Goal: Task Accomplishment & Management: Complete application form

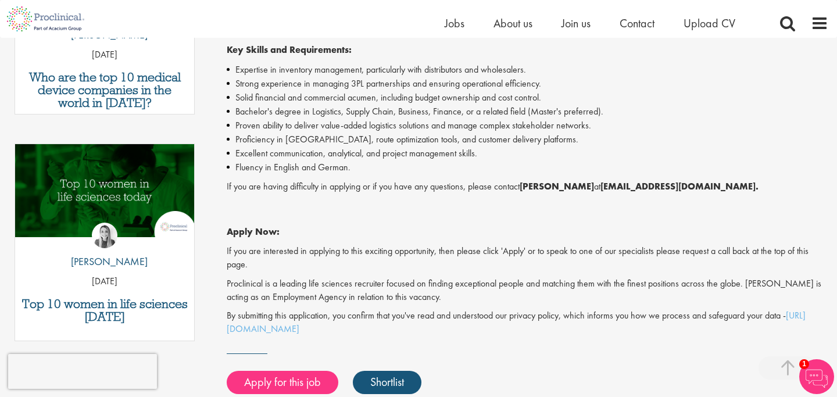
scroll to position [506, 0]
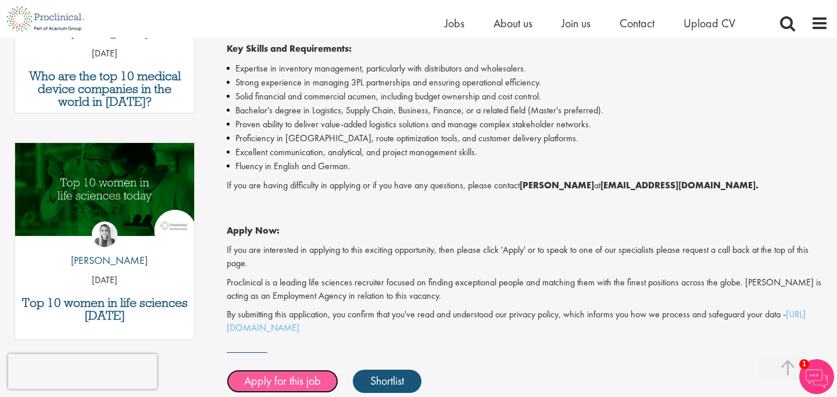
click at [287, 380] on link "Apply for this job" at bounding box center [283, 381] width 112 height 23
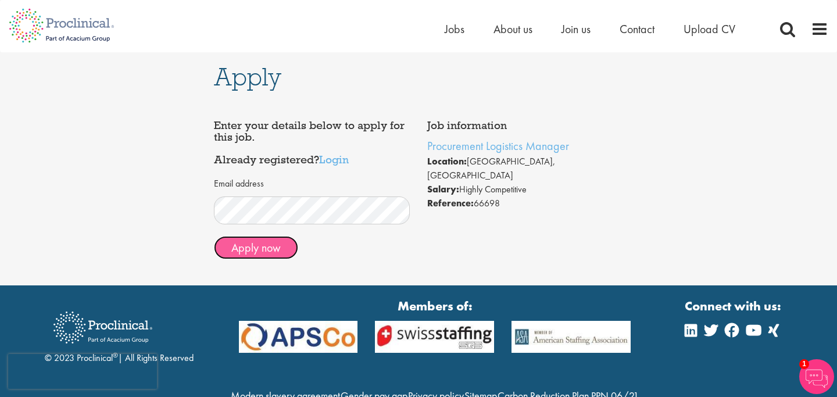
click at [278, 250] on button "Apply now" at bounding box center [256, 247] width 84 height 23
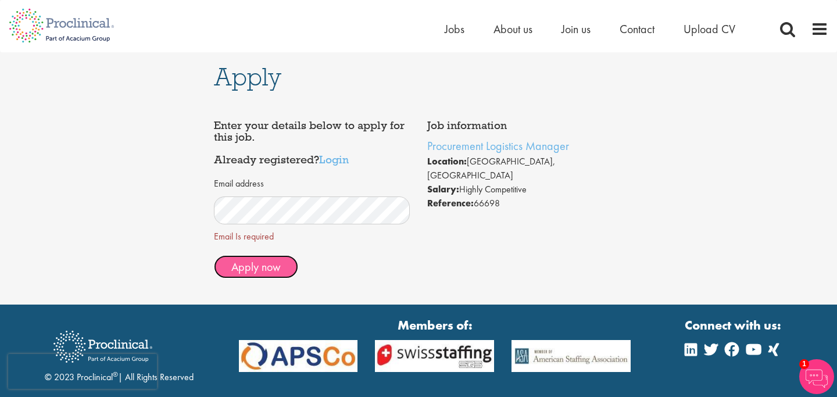
click at [263, 262] on span "Apply now" at bounding box center [255, 266] width 49 height 15
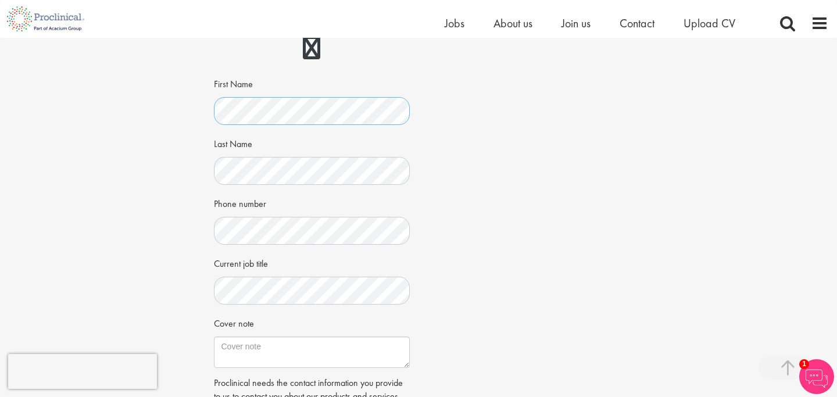
scroll to position [187, 0]
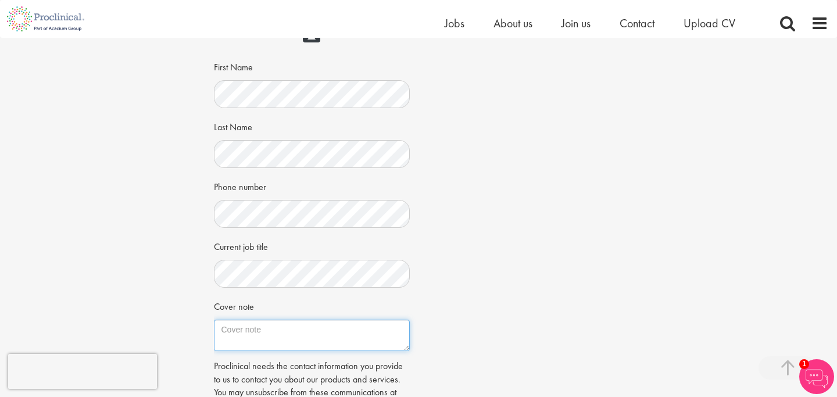
click at [228, 337] on textarea "Cover note" at bounding box center [312, 335] width 196 height 31
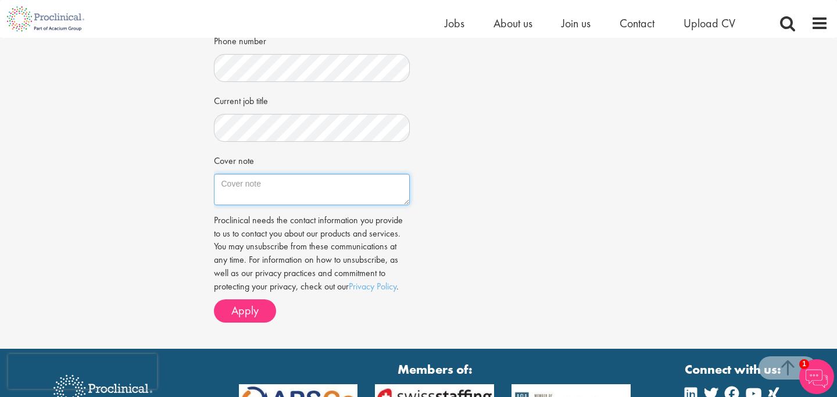
scroll to position [338, 0]
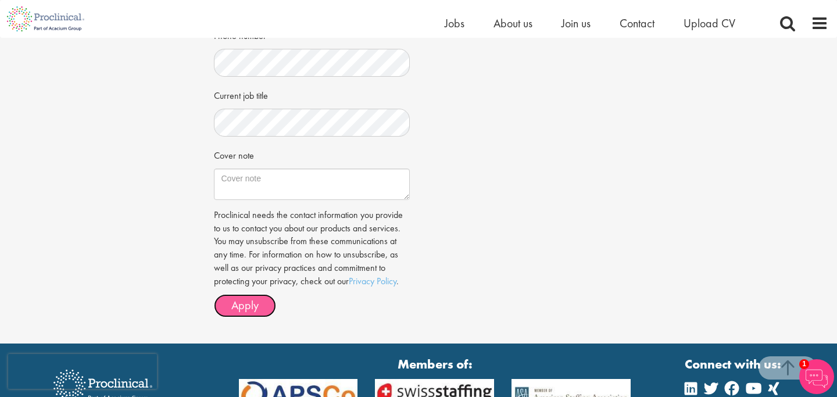
click at [241, 308] on span "Apply" at bounding box center [244, 305] width 27 height 15
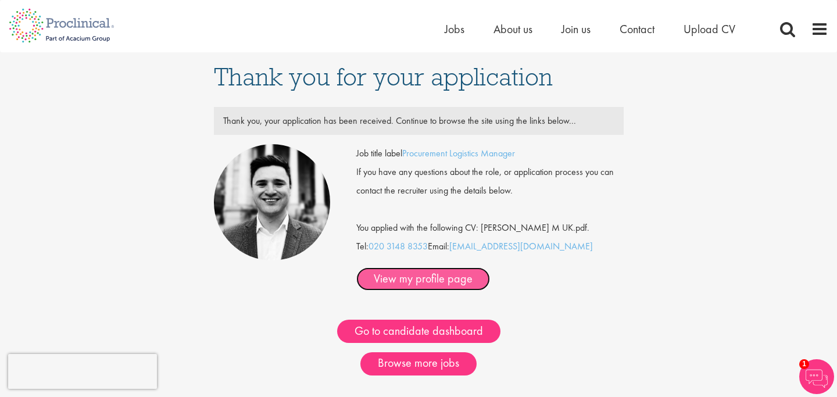
click at [402, 285] on link "View my profile page" at bounding box center [423, 278] width 134 height 23
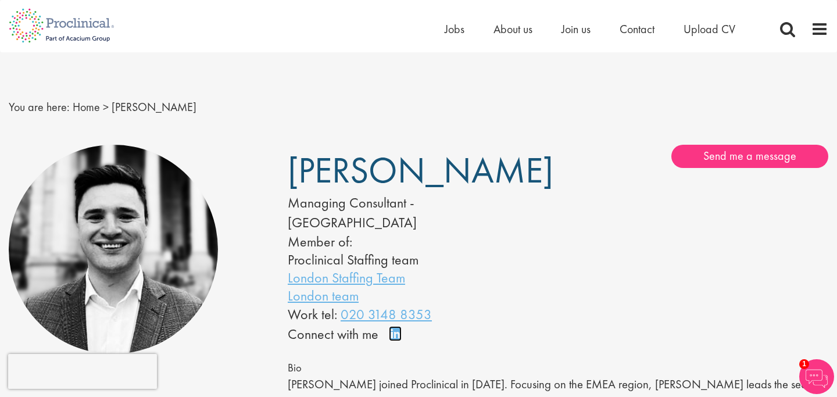
click at [396, 339] on link "Connect on LinkedIn" at bounding box center [399, 339] width 20 height 0
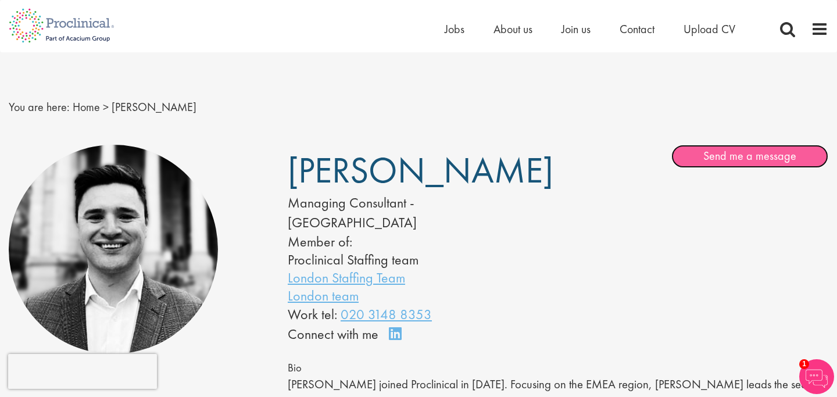
click at [715, 158] on link "Send me a message" at bounding box center [749, 156] width 157 height 23
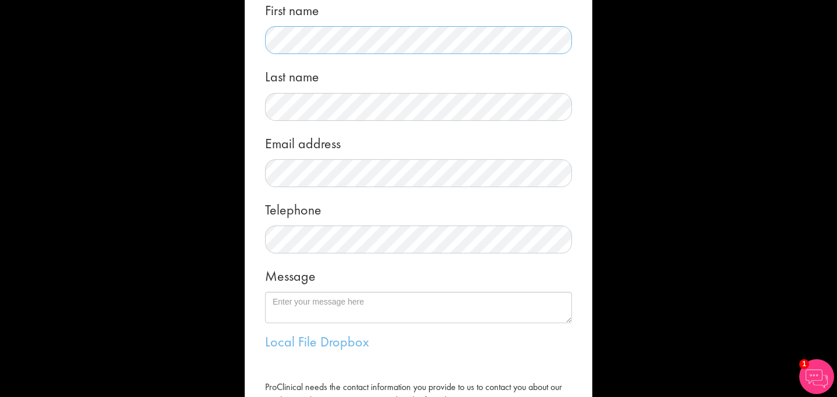
scroll to position [116, 0]
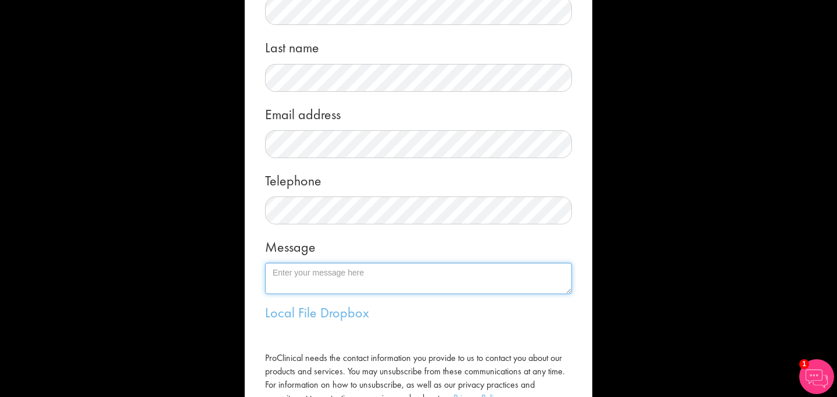
click at [303, 277] on textarea "Message" at bounding box center [418, 278] width 307 height 31
click at [336, 281] on textarea "Message" at bounding box center [418, 278] width 307 height 31
paste textarea "I hope you're doing well. I came across the [job title] role you posted and wan…"
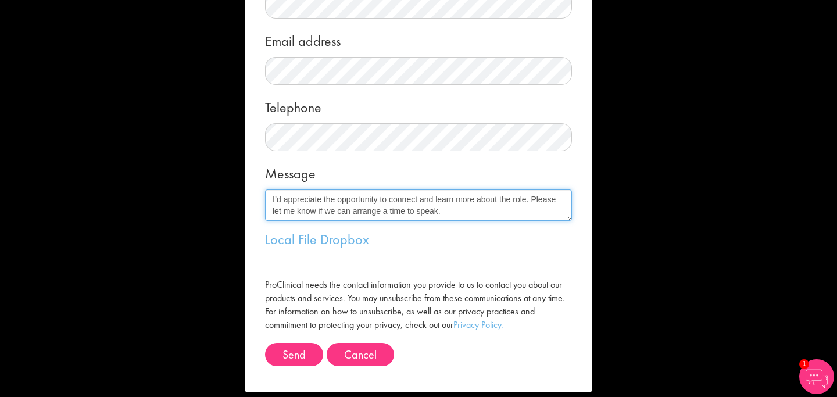
scroll to position [203, 0]
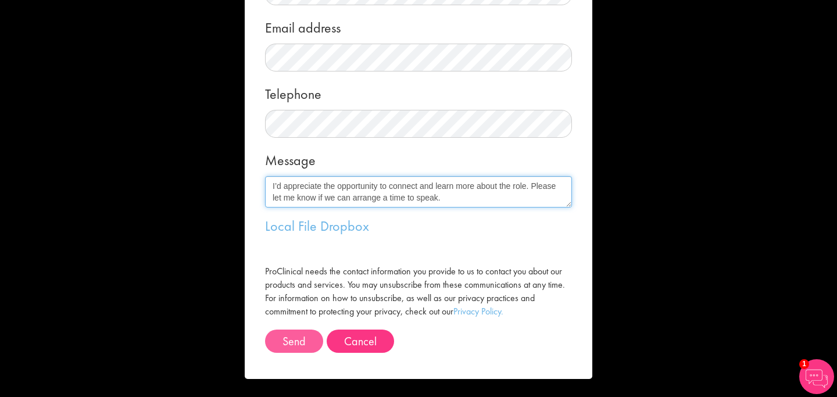
type textarea "I hope you're doing well. I came across the [job title] role you posted and wan…"
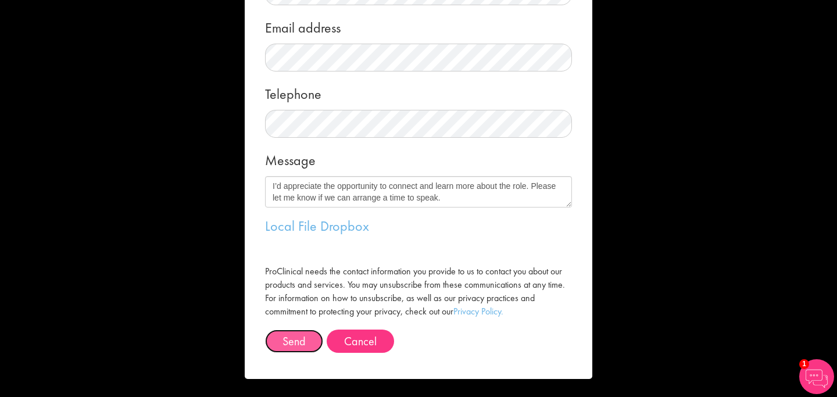
click at [299, 344] on button "Send" at bounding box center [294, 340] width 58 height 23
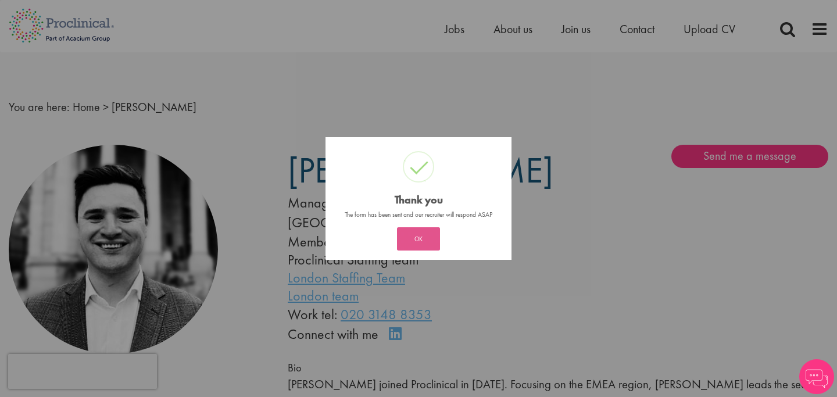
click at [407, 248] on button "OK" at bounding box center [418, 238] width 43 height 23
